Goal: Task Accomplishment & Management: Manage account settings

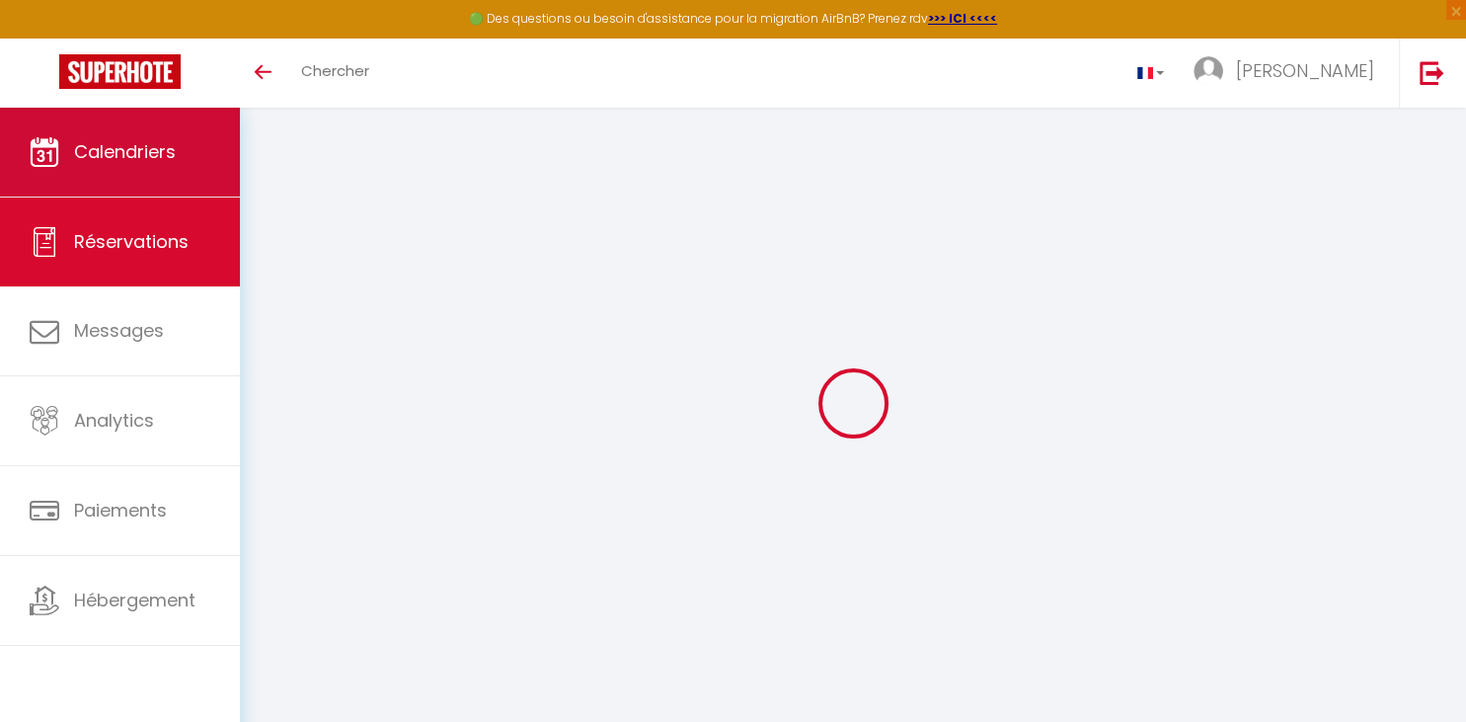
click at [141, 153] on span "Calendriers" at bounding box center [125, 151] width 102 height 25
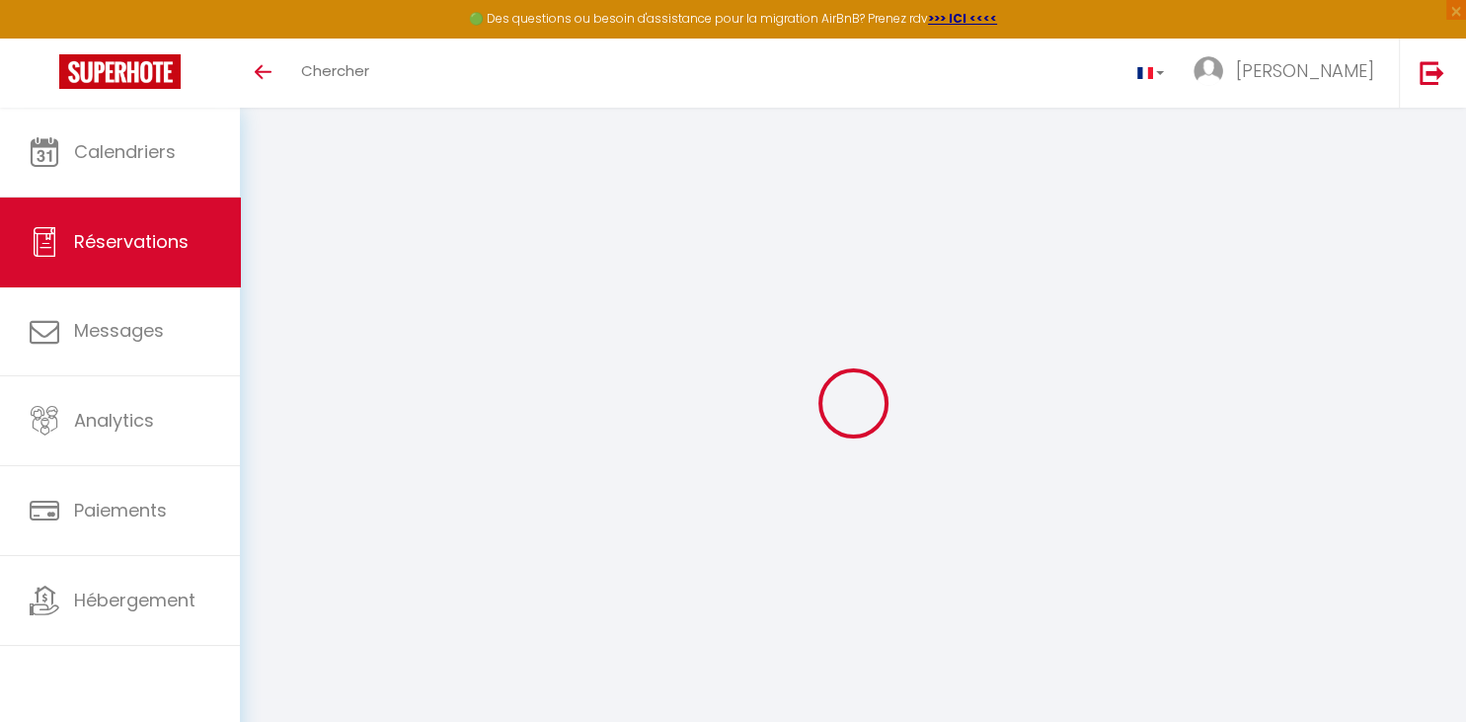
select select
checkbox input "false"
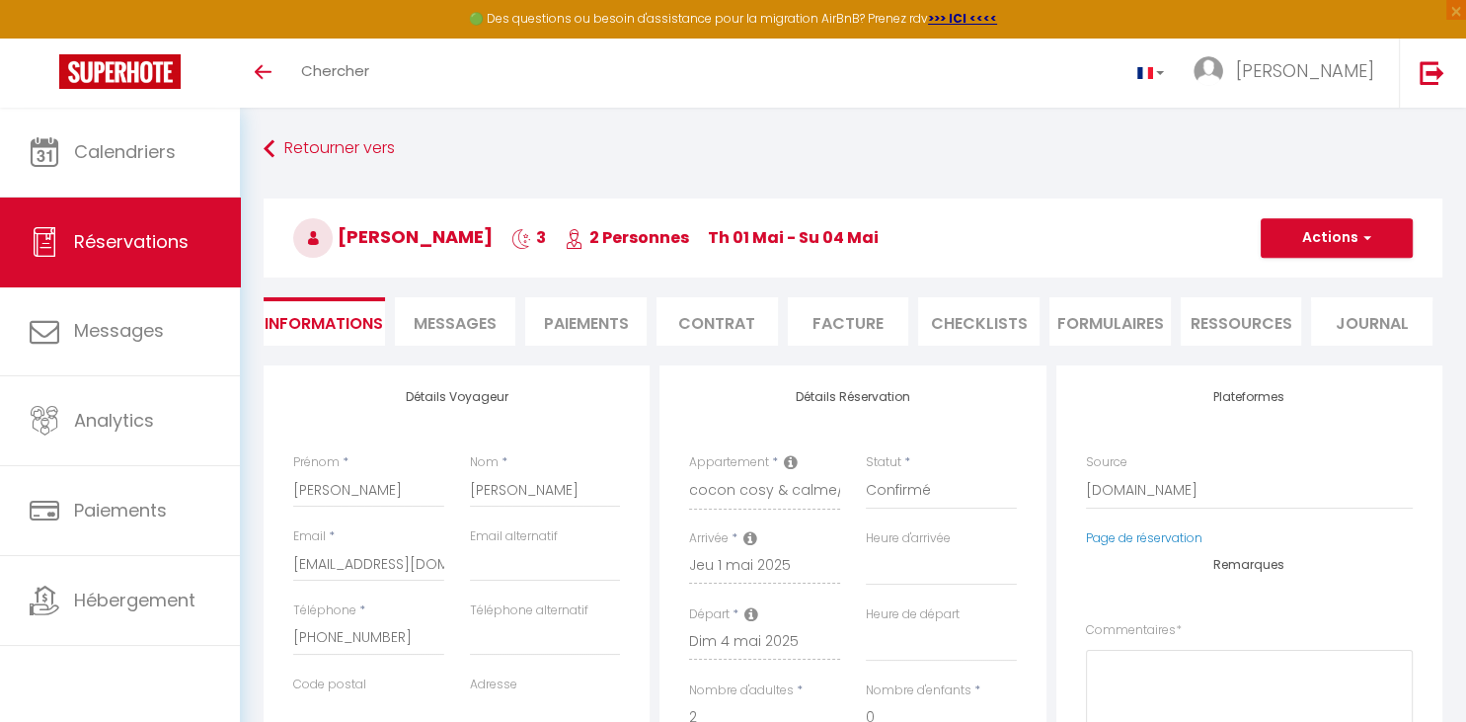
select select
checkbox input "false"
type textarea "** THIS RESERVATION HAS BEEN PRE-PAID ** Reservation has a cancellation grace p…"
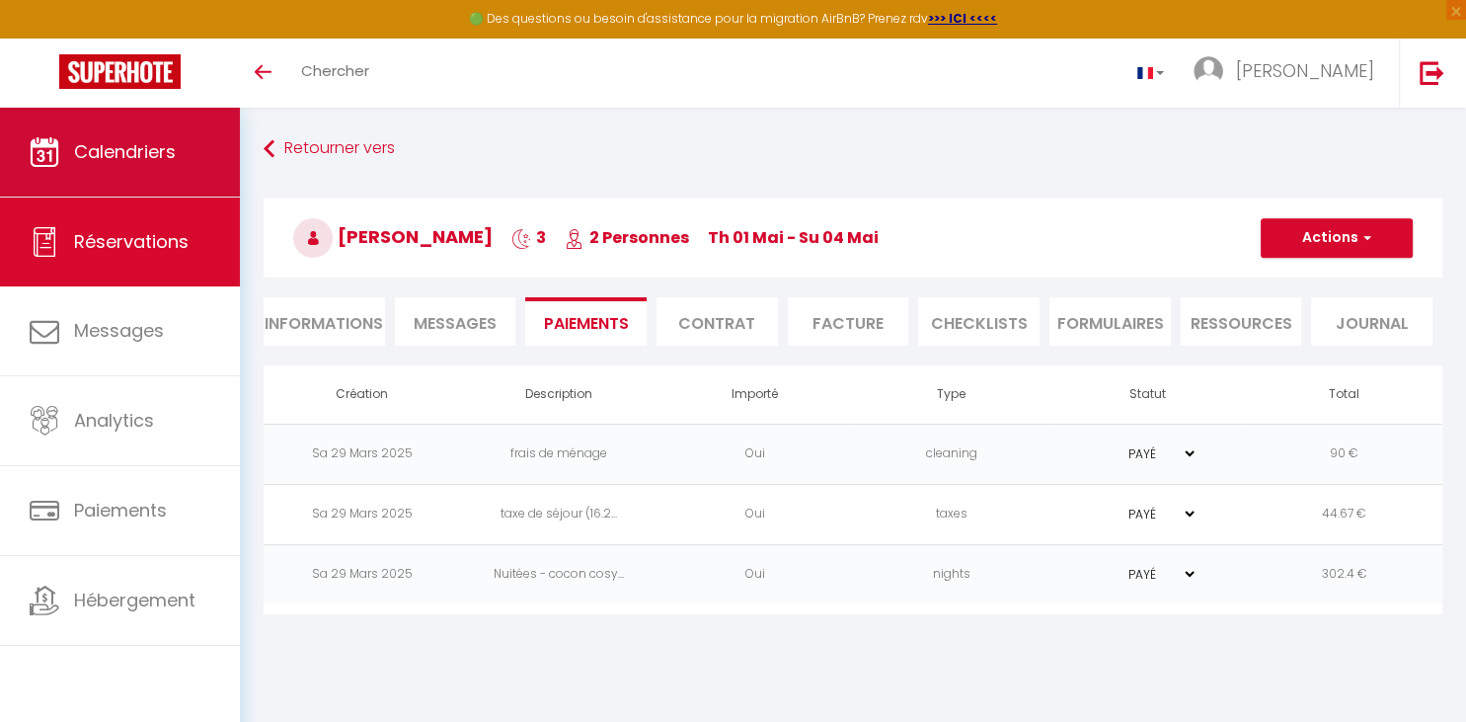
click at [156, 144] on span "Calendriers" at bounding box center [125, 151] width 102 height 25
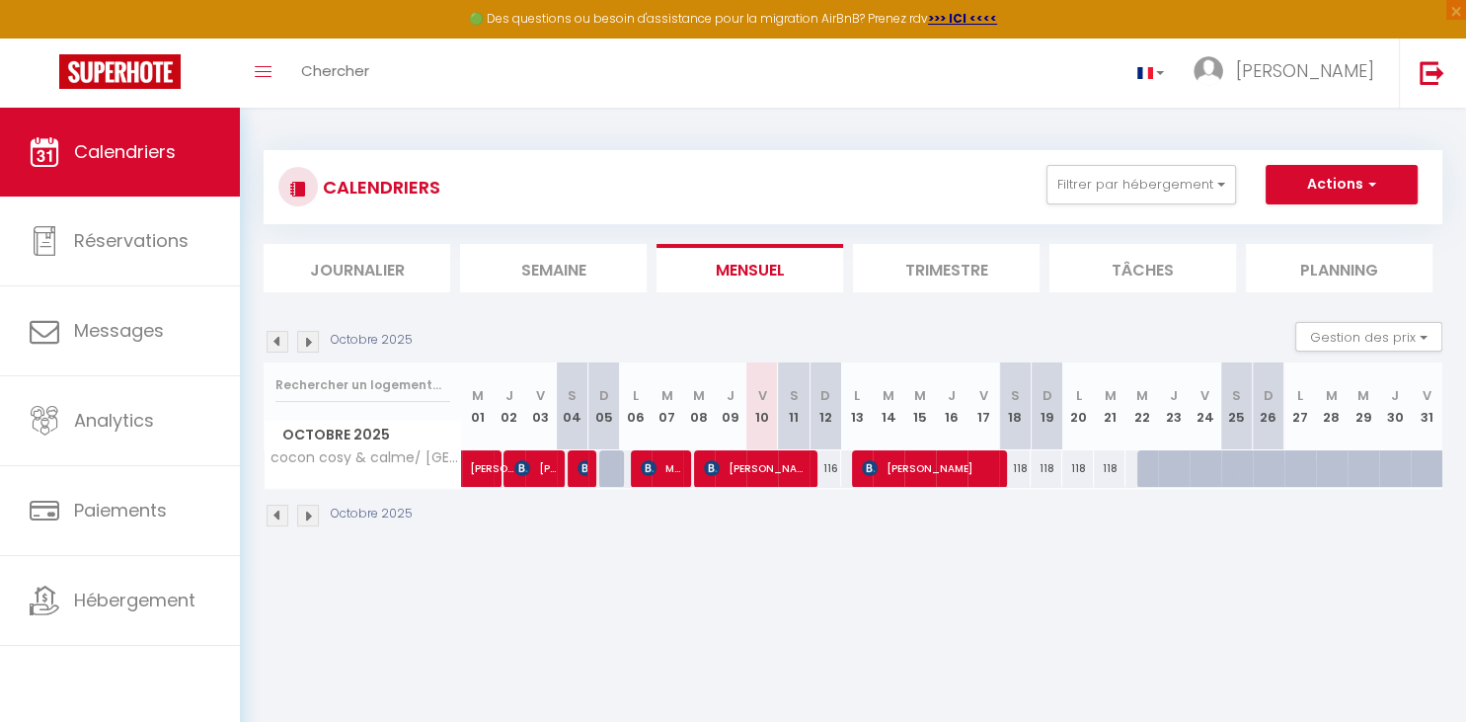
click at [621, 468] on div at bounding box center [614, 469] width 20 height 38
